Goal: Find specific page/section: Find specific page/section

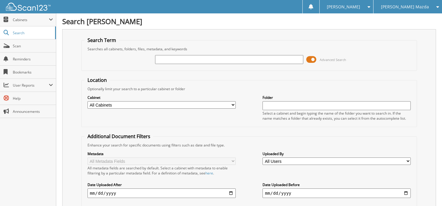
click at [175, 59] on input "text" at bounding box center [229, 59] width 148 height 9
type input "345462"
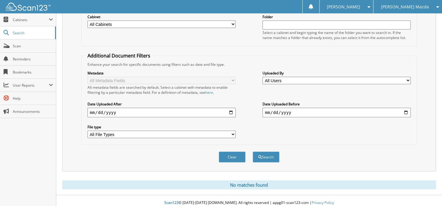
scroll to position [1, 0]
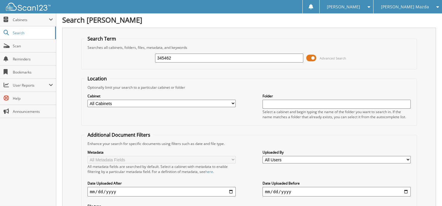
drag, startPoint x: 181, startPoint y: 57, endPoint x: 140, endPoint y: 53, distance: 41.1
click at [140, 53] on div "345462 Advanced Search" at bounding box center [249, 58] width 329 height 16
click at [182, 60] on input "text" at bounding box center [229, 58] width 148 height 9
type input "344002"
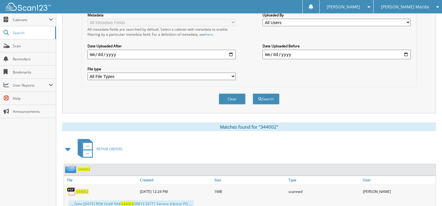
scroll to position [193, 0]
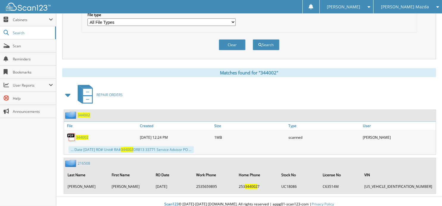
click at [84, 113] on span "344002" at bounding box center [84, 115] width 13 height 5
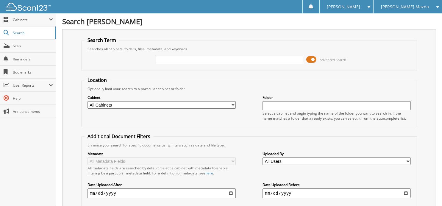
drag, startPoint x: 172, startPoint y: 60, endPoint x: 283, endPoint y: 74, distance: 111.6
click at [172, 60] on input "text" at bounding box center [229, 59] width 148 height 9
type input "345081"
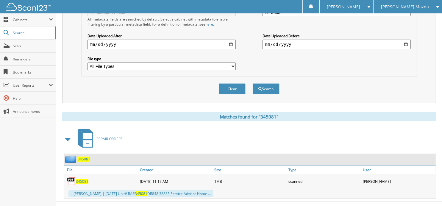
scroll to position [155, 0]
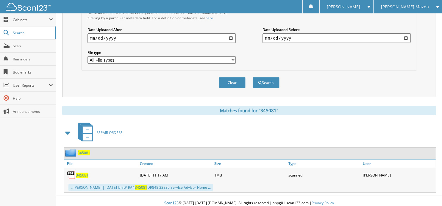
click at [82, 150] on span "345081" at bounding box center [84, 152] width 13 height 5
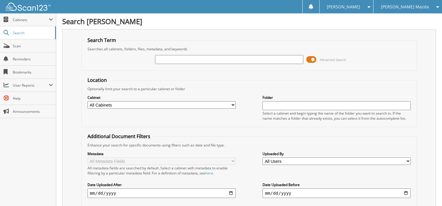
click at [162, 57] on input "text" at bounding box center [229, 59] width 148 height 9
type input "344001"
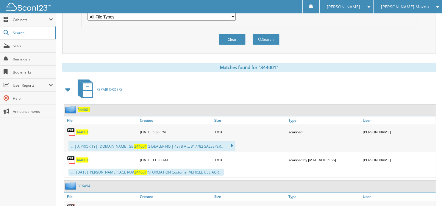
scroll to position [231, 0]
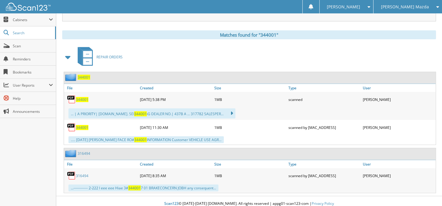
click at [88, 75] on span "344001" at bounding box center [84, 77] width 13 height 5
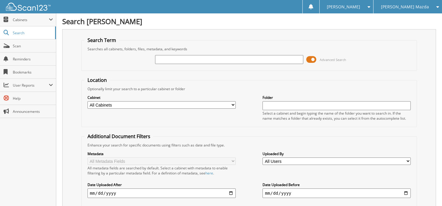
click at [186, 60] on input "text" at bounding box center [229, 59] width 148 height 9
type input "343633"
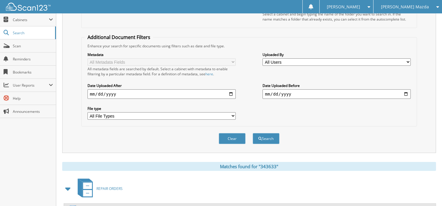
scroll to position [158, 0]
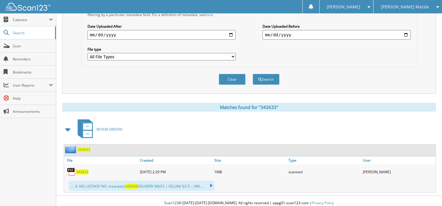
click at [83, 170] on span "343633" at bounding box center [82, 172] width 13 height 5
